Goal: Task Accomplishment & Management: Add New Property

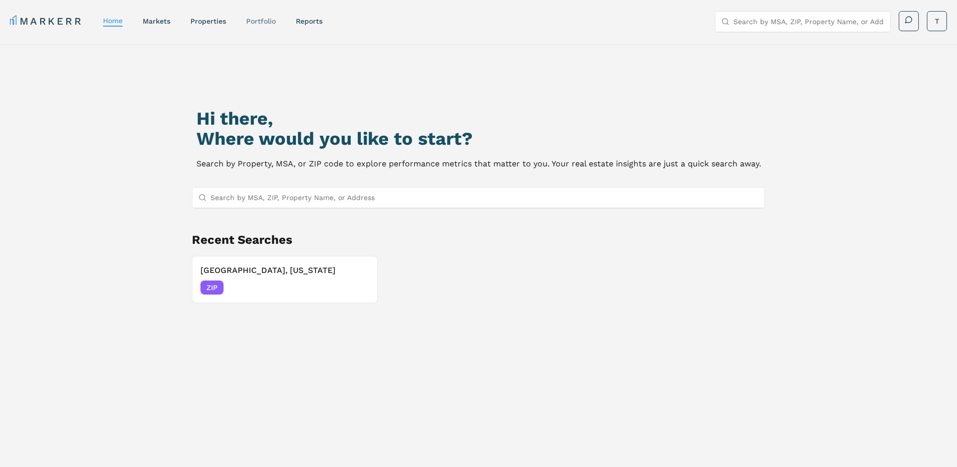
click at [265, 17] on link "Portfolio" at bounding box center [261, 21] width 30 height 8
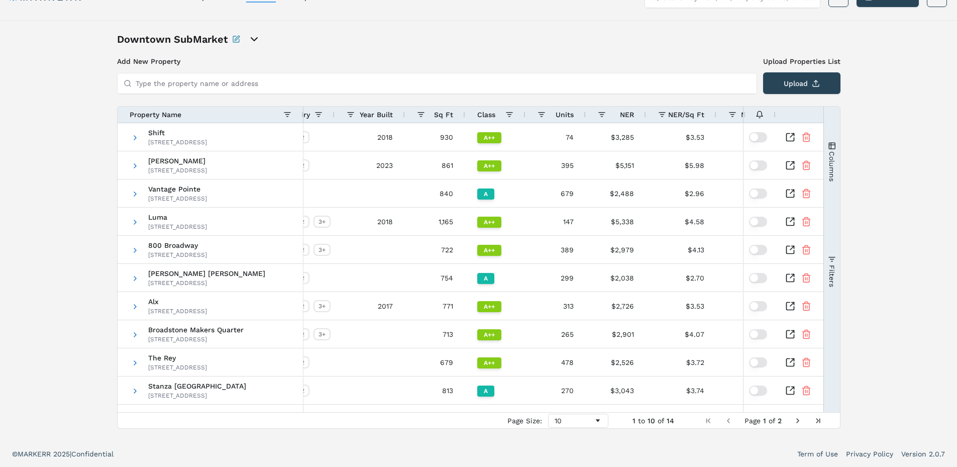
scroll to position [0, 82]
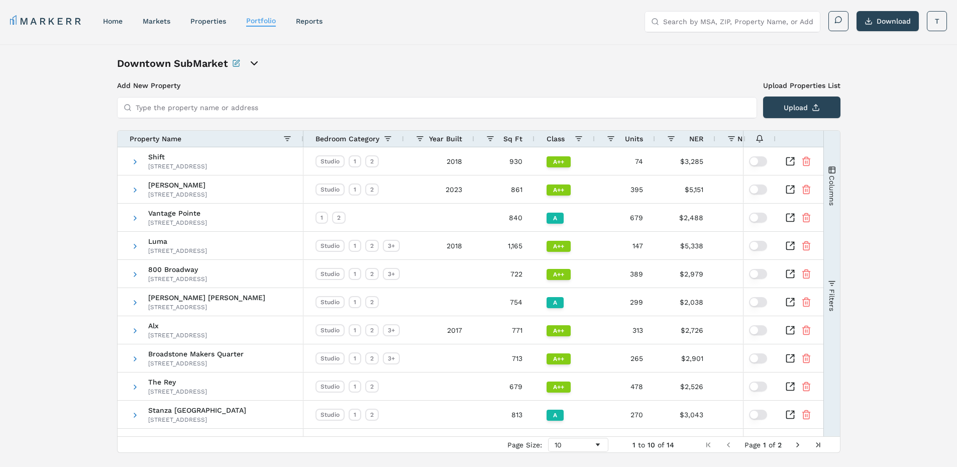
click at [233, 65] on icon "Rename this portfolio" at bounding box center [236, 63] width 6 height 6
click at [314, 61] on icon "Save Rename" at bounding box center [314, 63] width 8 height 8
click at [466, 71] on div "Downtown SubMarket Add New Property Upload Properties List Type the property na…" at bounding box center [478, 254] width 723 height 396
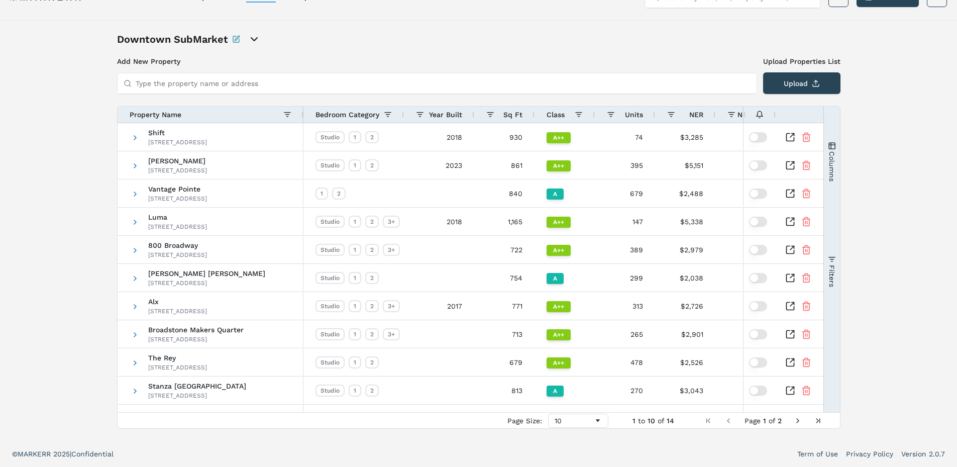
click at [193, 89] on input "Type the property name or address" at bounding box center [443, 83] width 615 height 20
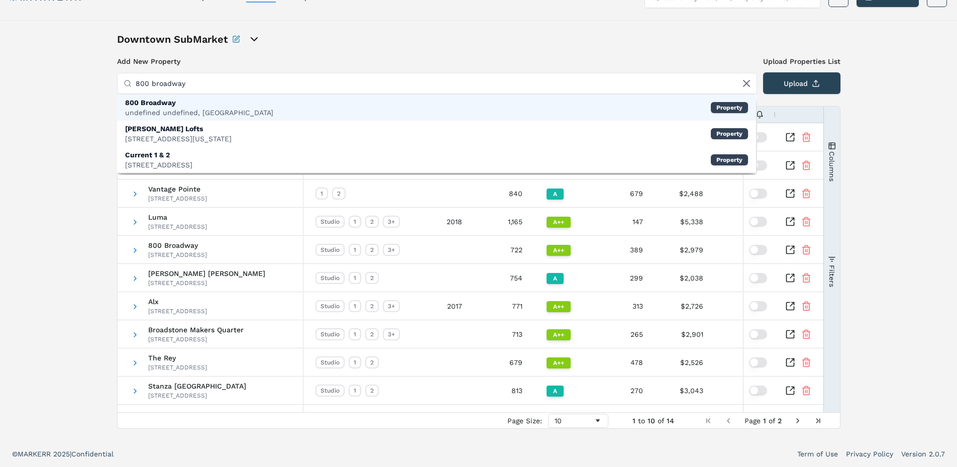
type input "800 broadway"
click at [185, 109] on div "undefined undefined, [GEOGRAPHIC_DATA]" at bounding box center [199, 112] width 148 height 10
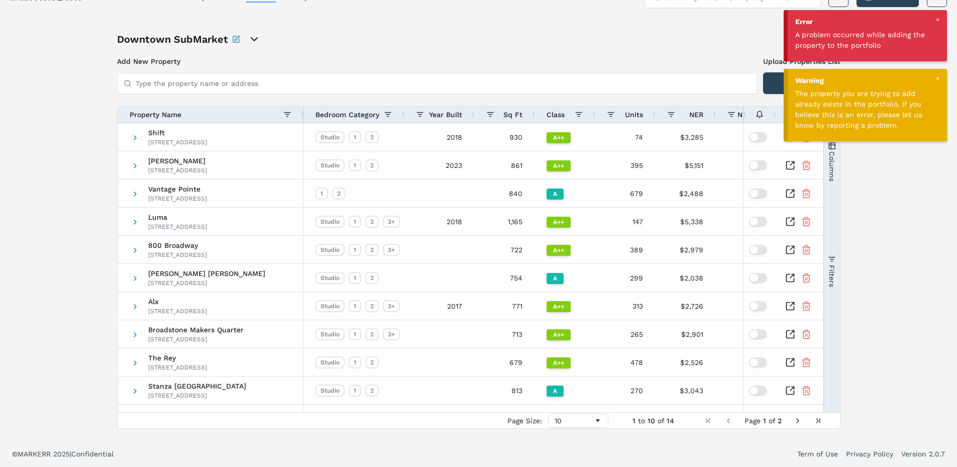
click at [934, 75] on div at bounding box center [937, 78] width 9 height 9
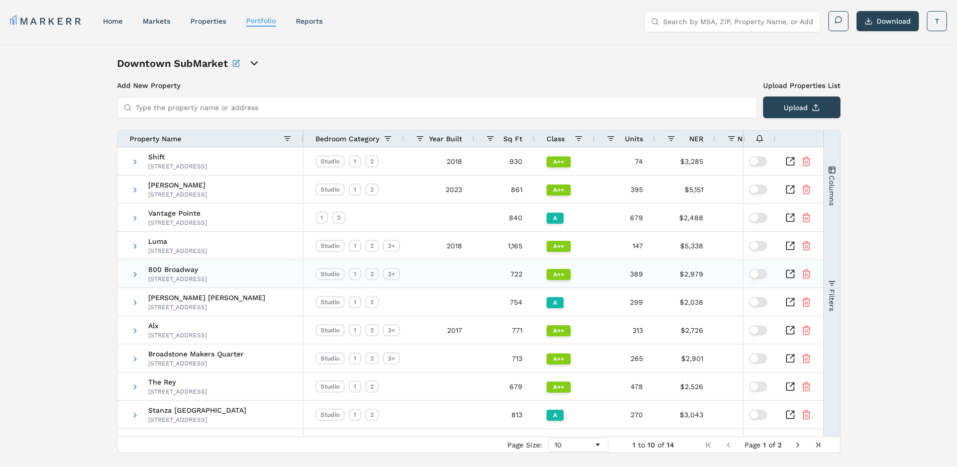
scroll to position [24, 0]
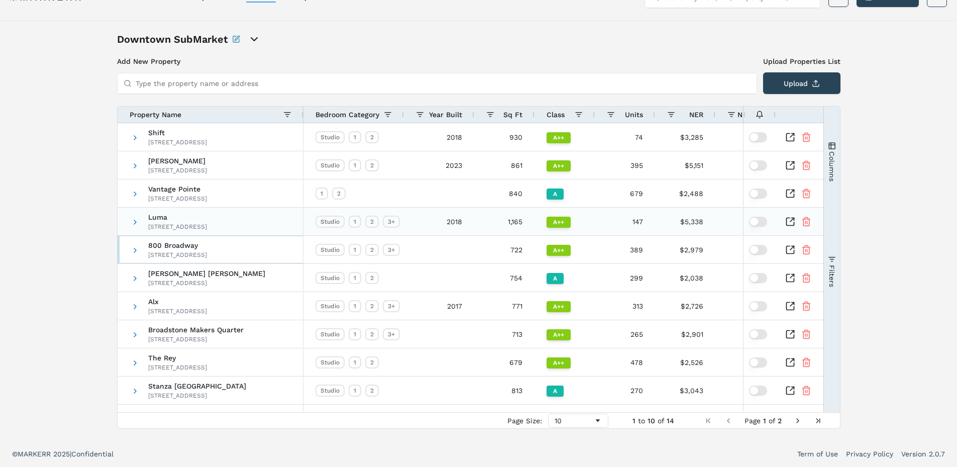
drag, startPoint x: 172, startPoint y: 251, endPoint x: 179, endPoint y: 200, distance: 51.1
click at [179, 200] on div "Shift [STREET_ADDRESS] Simone [STREET_ADDRESS] [GEOGRAPHIC_DATA][STREET_ADDRESS…" at bounding box center [211, 263] width 186 height 281
click at [134, 249] on span at bounding box center [135, 250] width 8 height 8
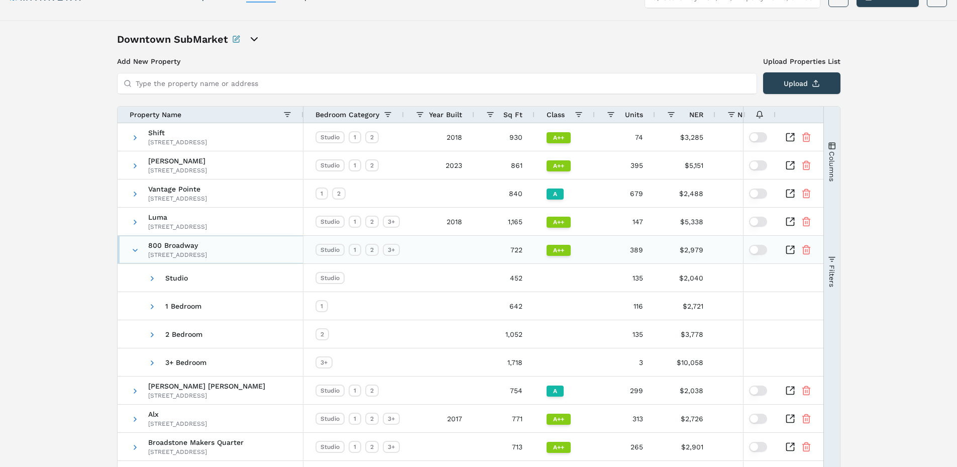
click at [193, 248] on span "800 Broadway" at bounding box center [177, 245] width 59 height 7
click at [138, 249] on span at bounding box center [135, 250] width 8 height 8
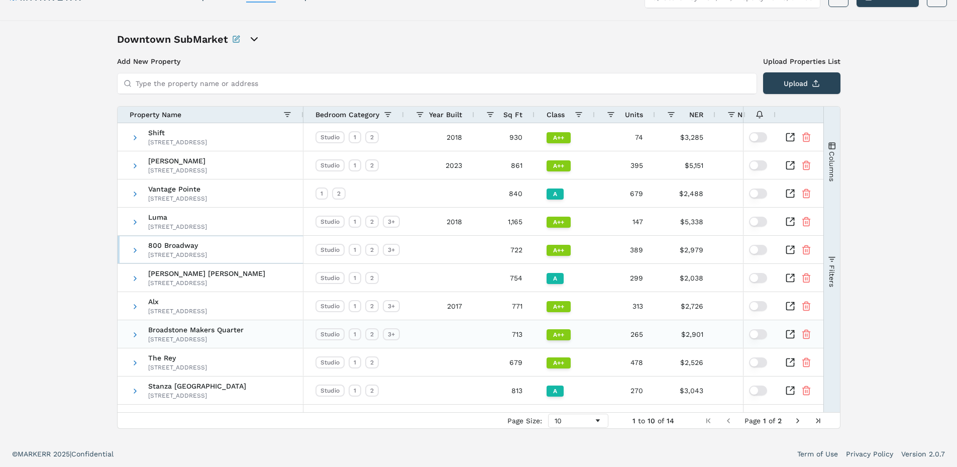
scroll to position [0, 0]
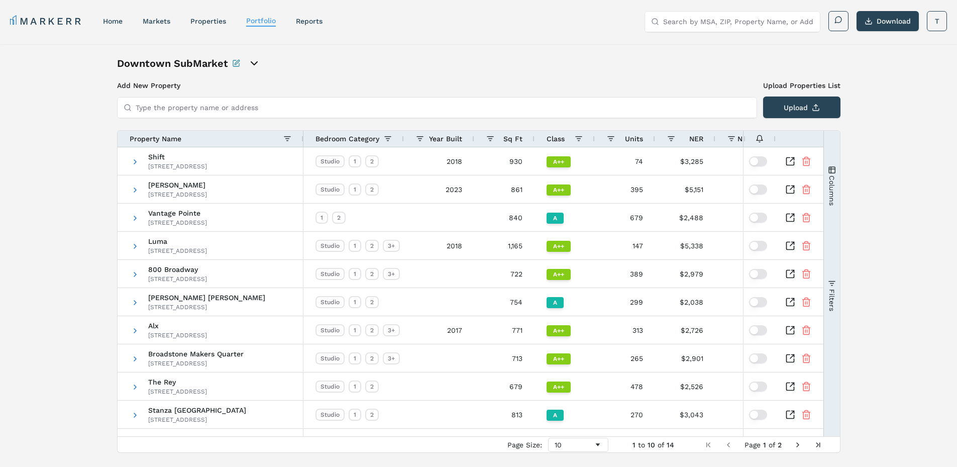
click at [534, 64] on div "Downtown SubMarket" at bounding box center [478, 63] width 723 height 14
click at [37, 146] on div "Downtown SubMarket Add New Property Upload Properties List Type the property na…" at bounding box center [478, 254] width 957 height 420
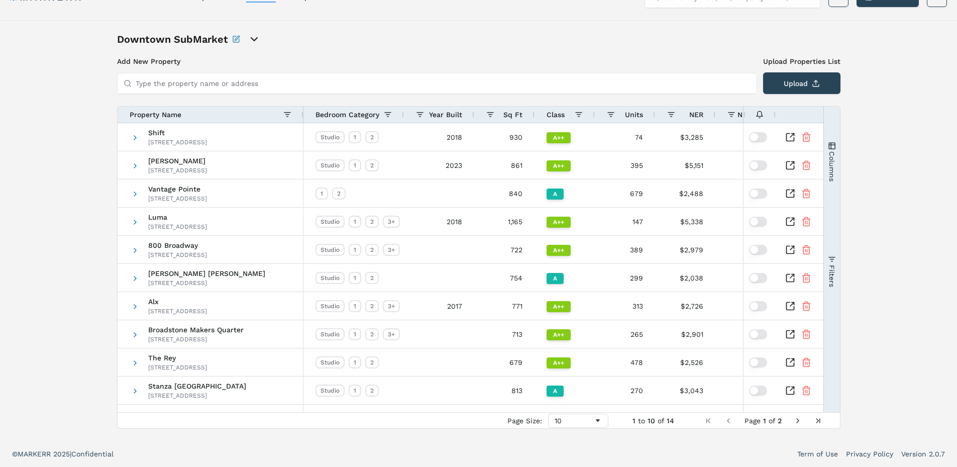
click at [376, 52] on div "Downtown SubMarket Add New Property Upload Properties List Type the property na…" at bounding box center [478, 230] width 723 height 396
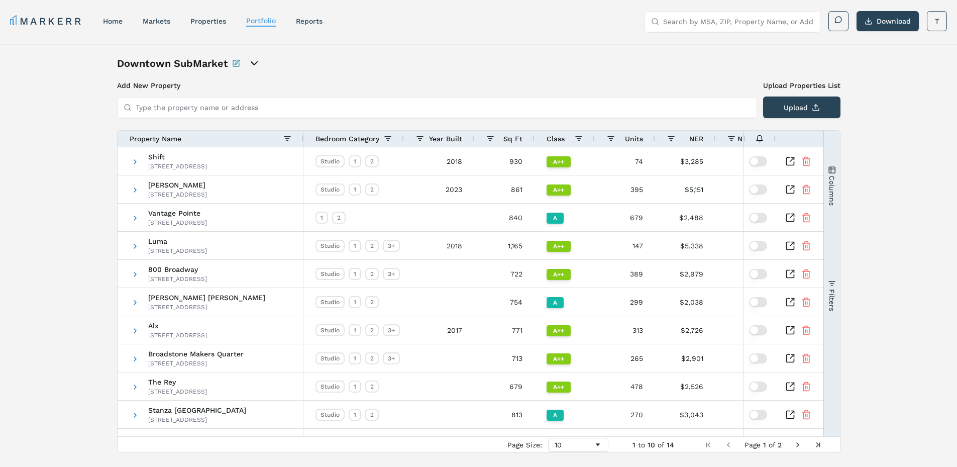
click at [358, 81] on h3 "Add New Property" at bounding box center [437, 85] width 640 height 10
